Goal: Task Accomplishment & Management: Manage account settings

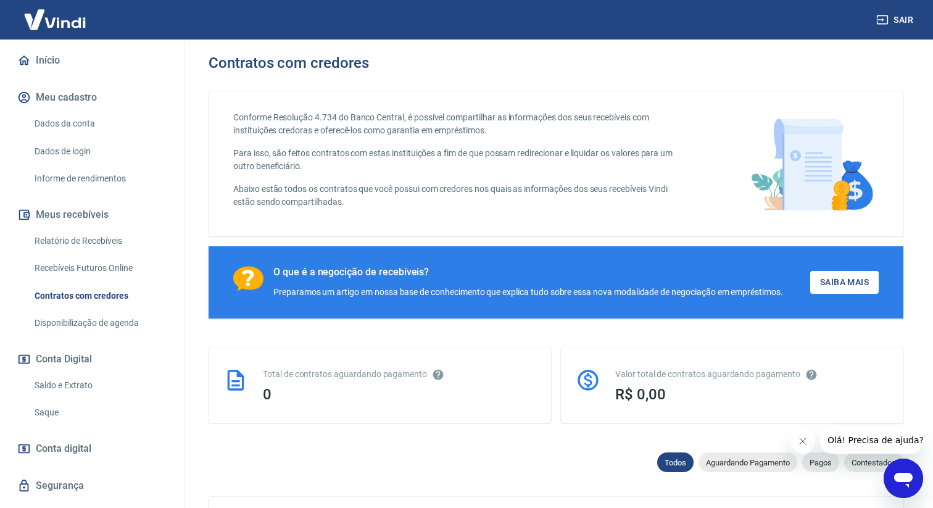
scroll to position [112, 0]
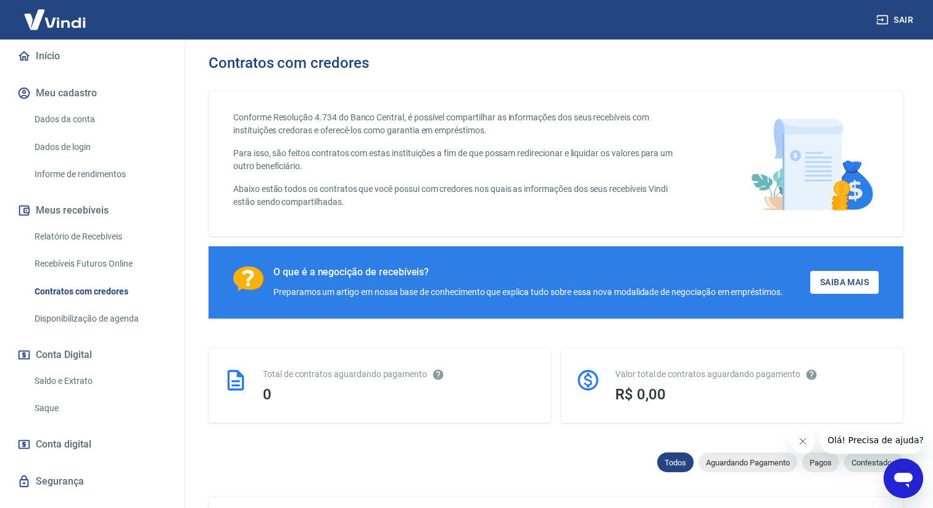
click at [82, 378] on link "Saldo e Extrato" at bounding box center [100, 380] width 140 height 25
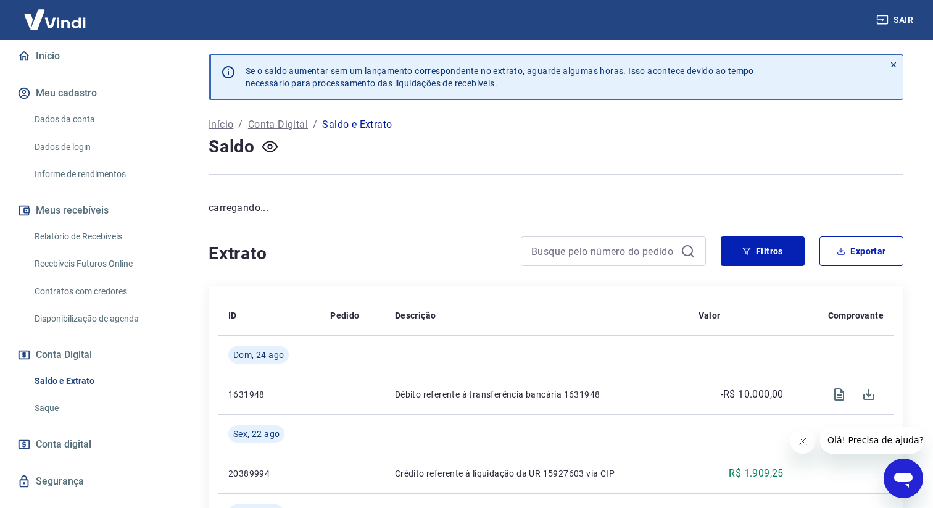
click at [93, 413] on link "Saque" at bounding box center [100, 407] width 140 height 25
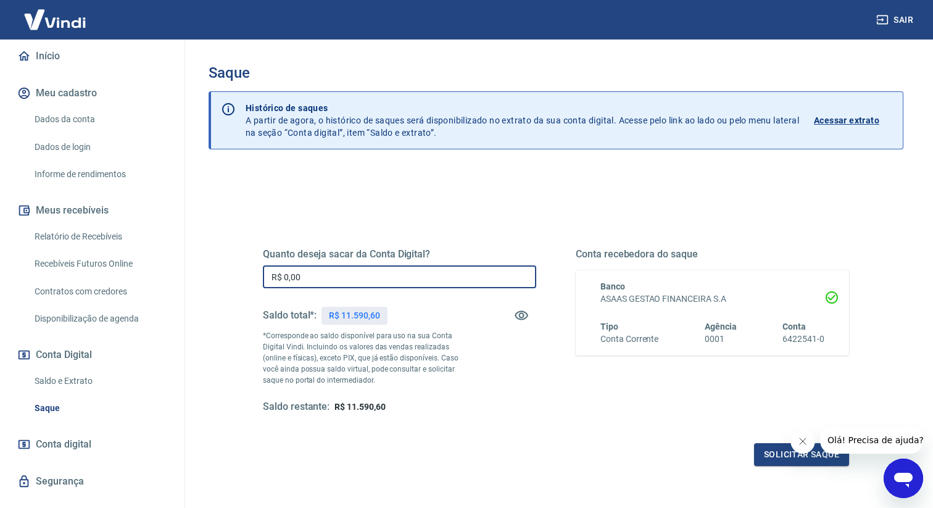
click at [347, 269] on input "R$ 0,00" at bounding box center [399, 276] width 273 height 23
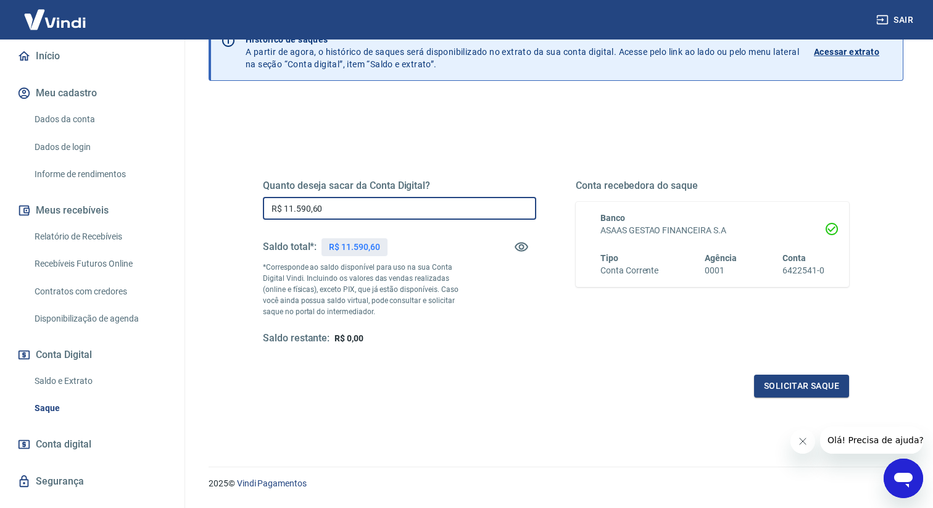
scroll to position [102, 0]
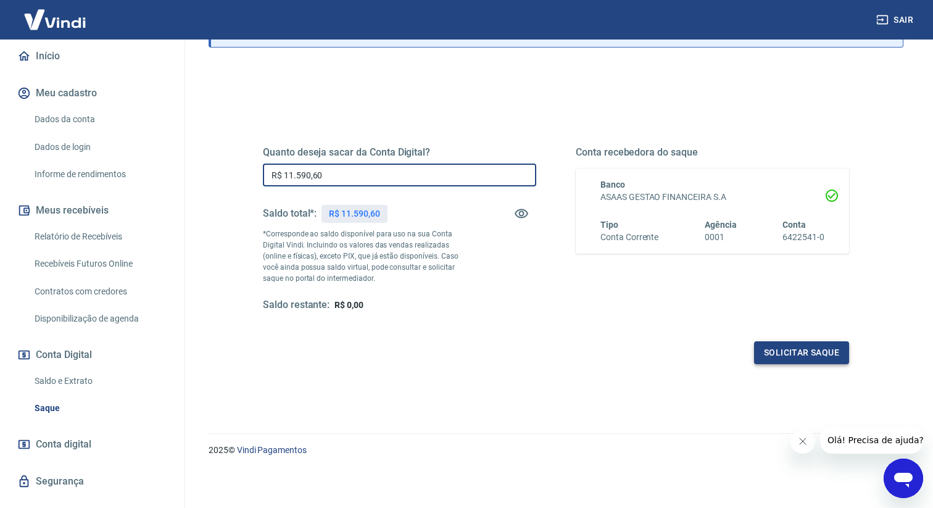
type input "R$ 11.590,60"
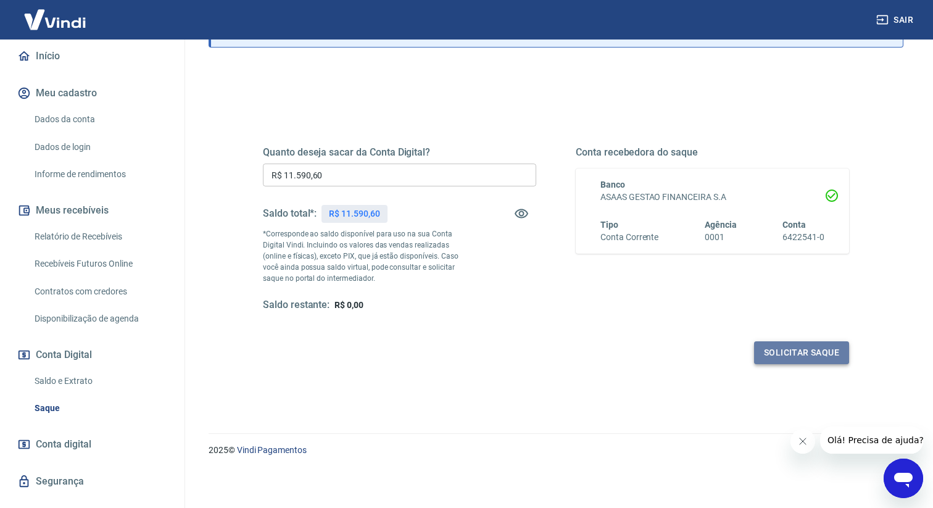
click at [786, 358] on button "Solicitar saque" at bounding box center [801, 352] width 95 height 23
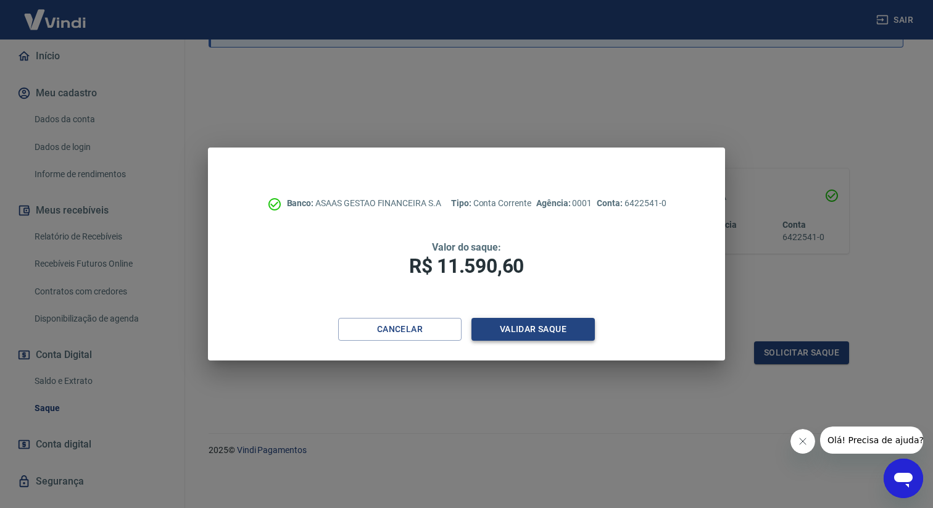
click at [538, 319] on button "Validar saque" at bounding box center [532, 329] width 123 height 23
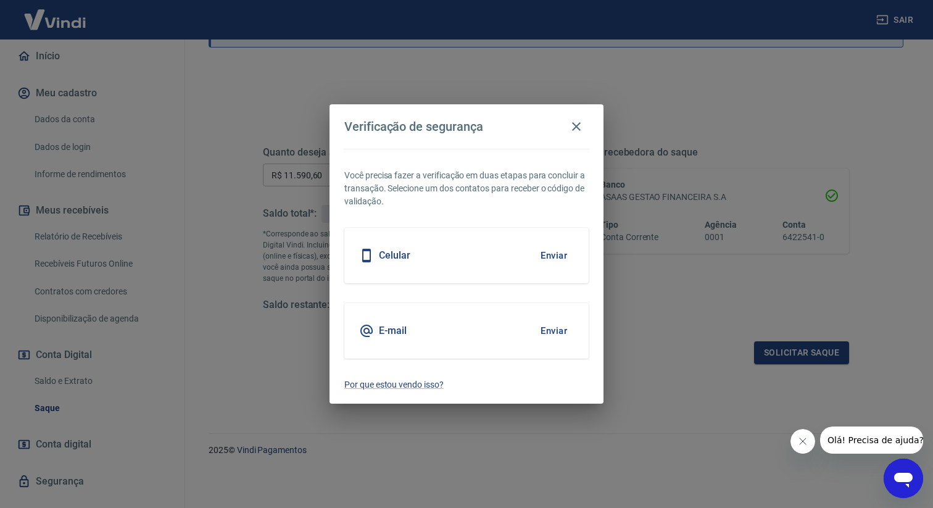
click at [442, 258] on div "Celular Enviar" at bounding box center [466, 256] width 244 height 56
click at [555, 258] on button "Enviar" at bounding box center [554, 255] width 40 height 26
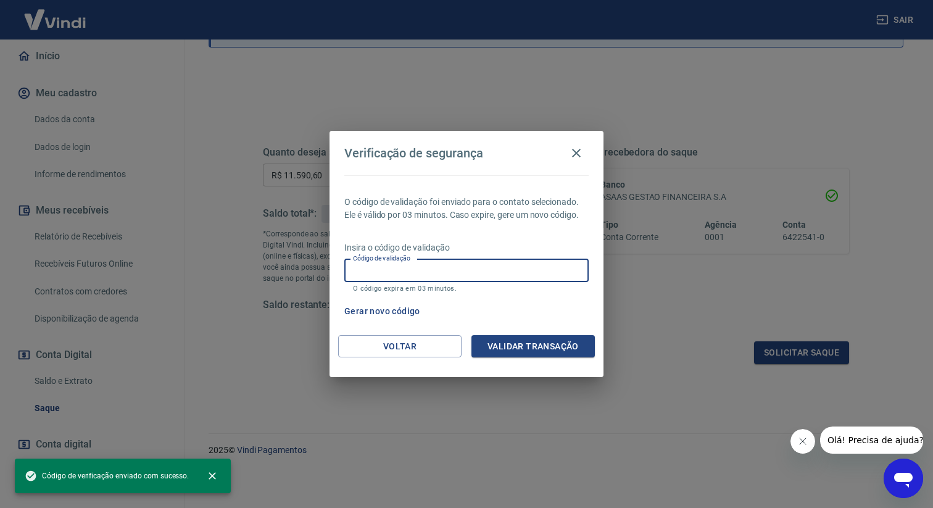
click at [471, 265] on input "Código de validação" at bounding box center [466, 270] width 244 height 23
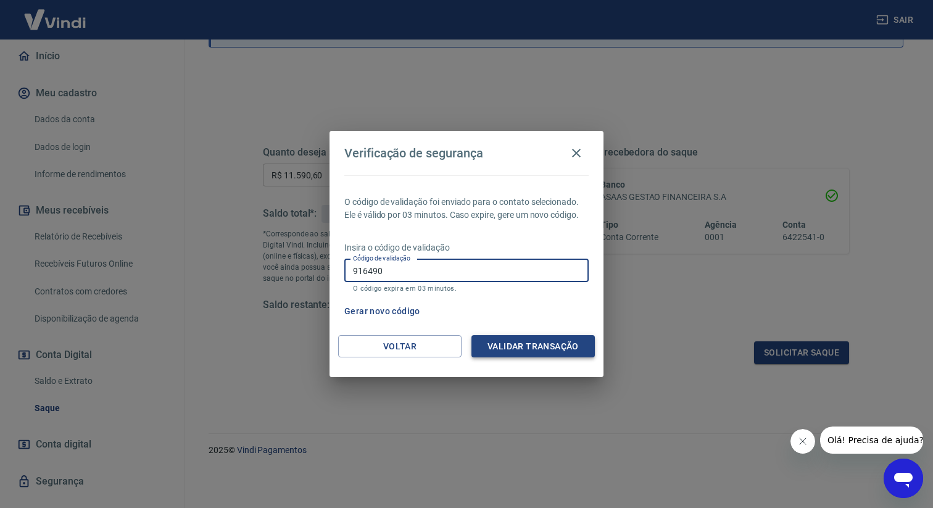
type input "916490"
click at [579, 350] on button "Validar transação" at bounding box center [532, 346] width 123 height 23
